Goal: Task Accomplishment & Management: Manage account settings

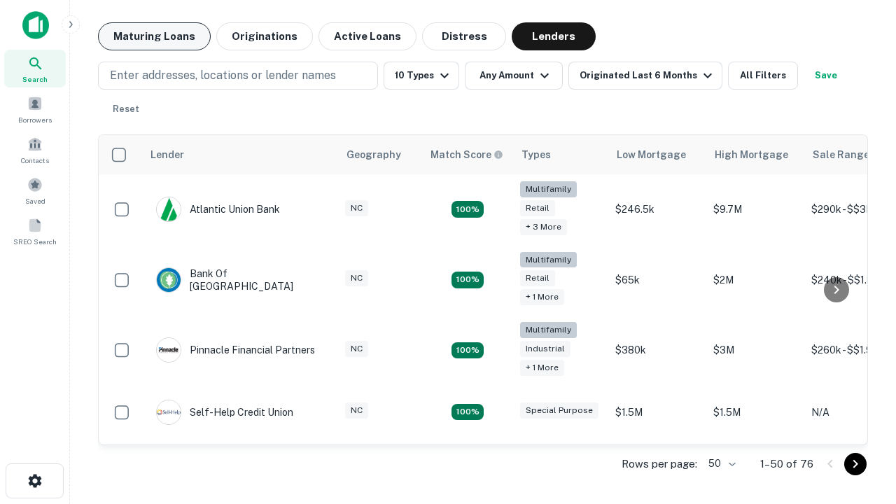
click at [154, 36] on button "Maturing Loans" at bounding box center [154, 36] width 113 height 28
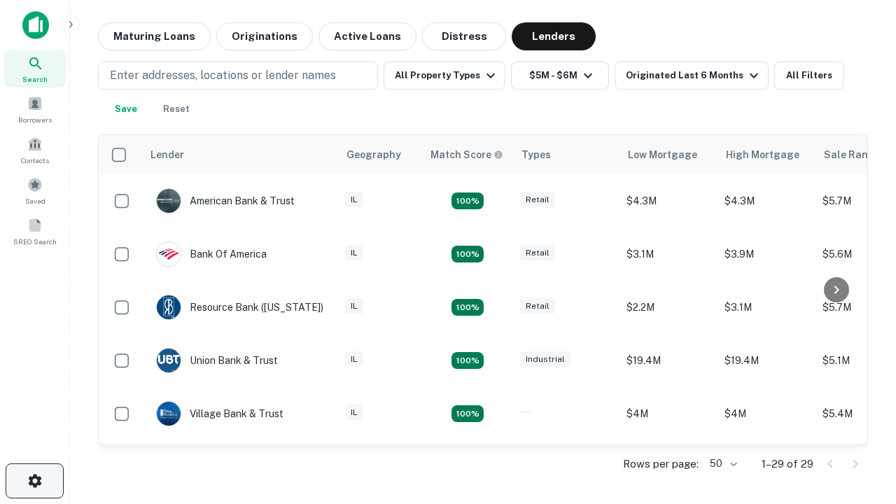
click at [34, 481] on icon "button" at bounding box center [35, 481] width 17 height 17
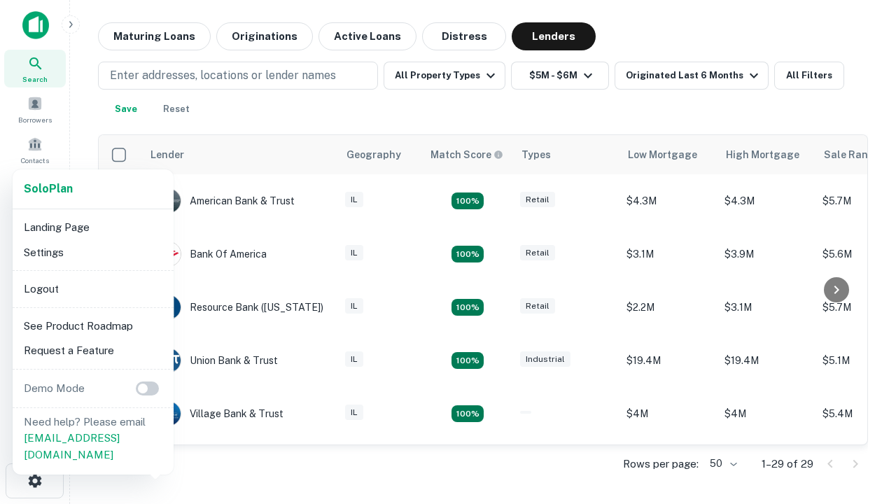
click at [92, 288] on li "Logout" at bounding box center [93, 289] width 150 height 25
